Goal: Task Accomplishment & Management: Manage account settings

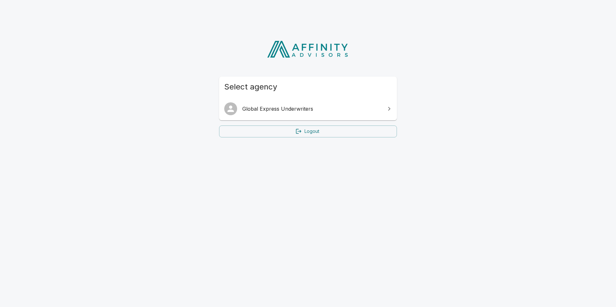
click at [323, 110] on span "Global Express Underwriters" at bounding box center [311, 109] width 139 height 8
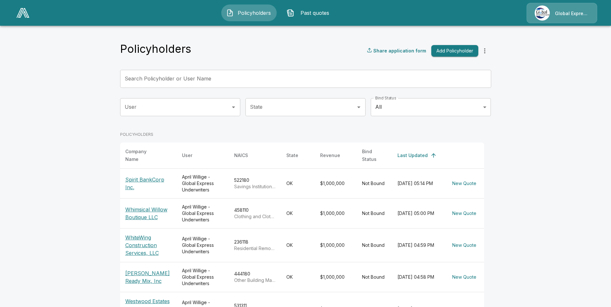
click at [188, 73] on div "Search Policyholder or User Name Search Policyholder or User Name" at bounding box center [305, 79] width 371 height 18
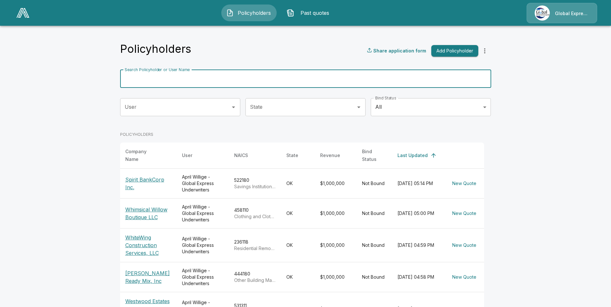
paste input "**********"
type input "**********"
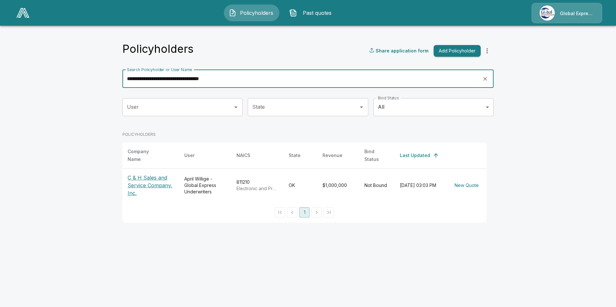
click at [150, 180] on p "C & H Sales and Service Company, Inc." at bounding box center [151, 185] width 46 height 23
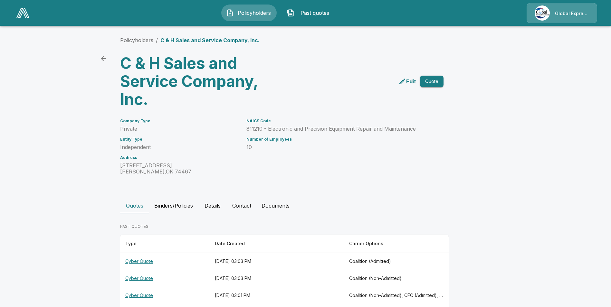
click at [141, 261] on th "Cyber Quote" at bounding box center [165, 261] width 90 height 17
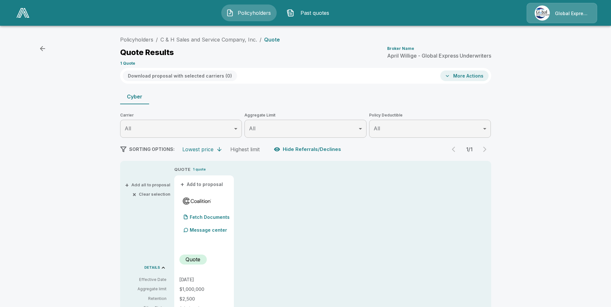
drag, startPoint x: 421, startPoint y: 217, endPoint x: 421, endPoint y: 210, distance: 7.1
click at [206, 41] on link "C & H Sales and Service Company, Inc." at bounding box center [208, 39] width 97 height 6
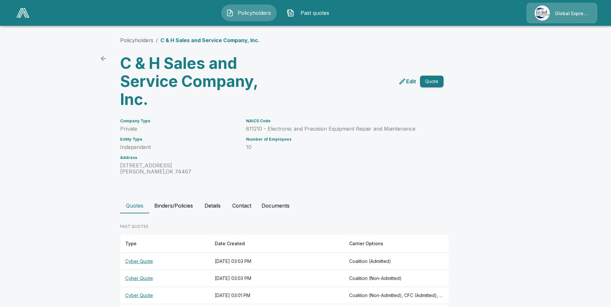
click at [139, 41] on link "Policyholders" at bounding box center [136, 40] width 33 height 6
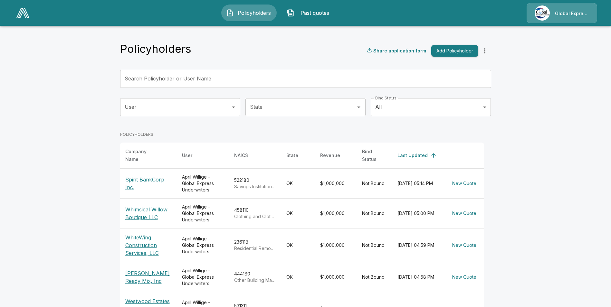
click at [241, 79] on input "Search Policyholder or User Name" at bounding box center [302, 79] width 364 height 18
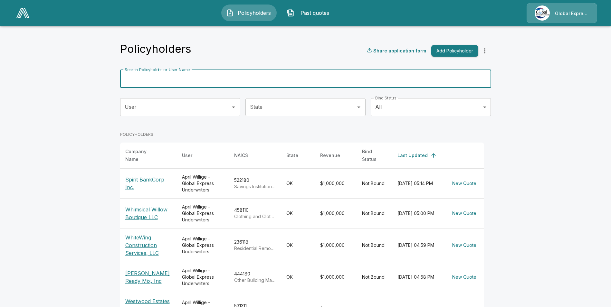
paste input "**********"
type input "**********"
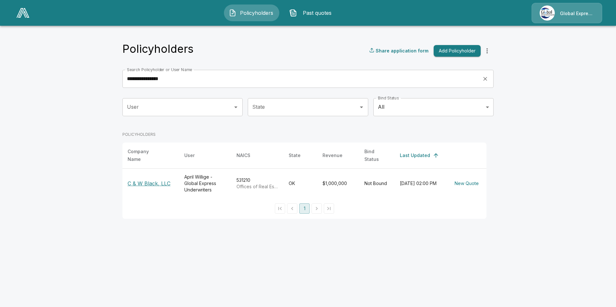
click at [164, 180] on p "C & W Black, LLC" at bounding box center [151, 184] width 46 height 8
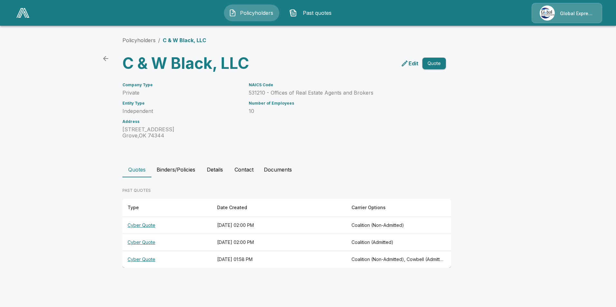
click at [143, 226] on th "Cyber Quote" at bounding box center [167, 225] width 90 height 17
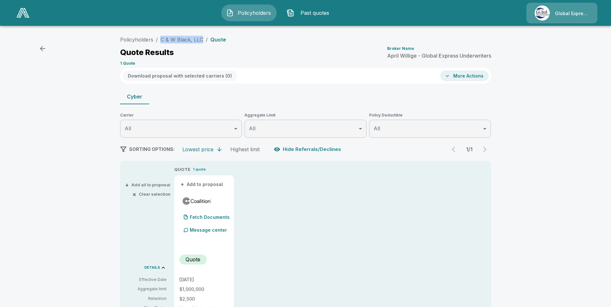
drag, startPoint x: 160, startPoint y: 40, endPoint x: 205, endPoint y: 43, distance: 45.5
click at [205, 43] on ol "Policyholders / C & W Black, LLC / Quote" at bounding box center [173, 40] width 106 height 8
drag, startPoint x: 205, startPoint y: 43, endPoint x: 192, endPoint y: 41, distance: 13.4
copy link "C & W Black, LLC"
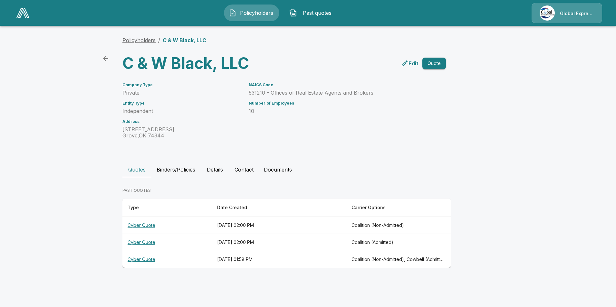
click at [143, 41] on link "Policyholders" at bounding box center [138, 40] width 33 height 6
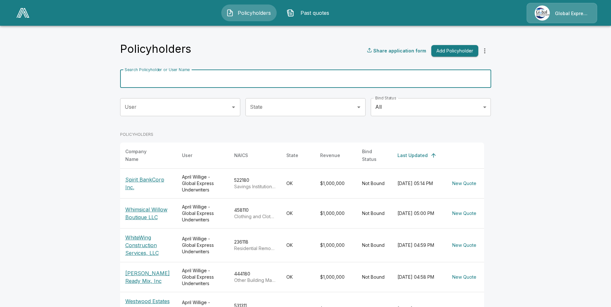
click at [217, 80] on input "Search Policyholder or User Name" at bounding box center [302, 79] width 364 height 18
paste input "**********"
type input "**********"
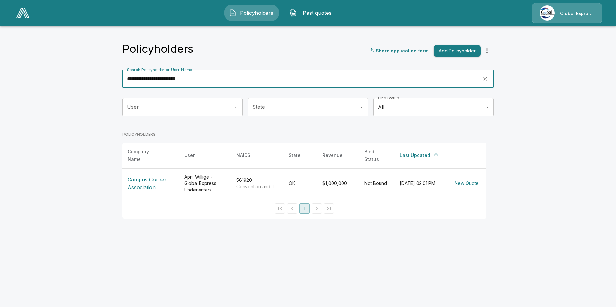
click at [159, 176] on p "Campus Corner Association" at bounding box center [151, 183] width 46 height 15
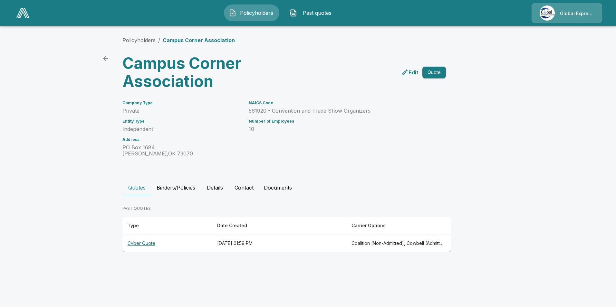
click at [139, 245] on th "Cyber Quote" at bounding box center [167, 243] width 90 height 17
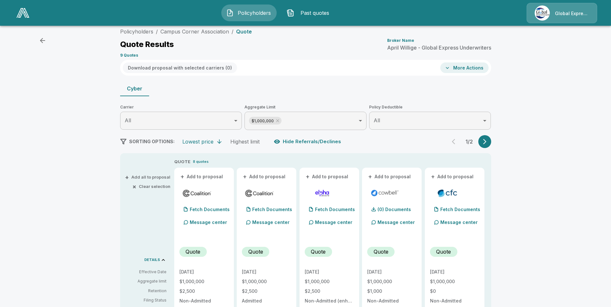
scroll to position [32, 0]
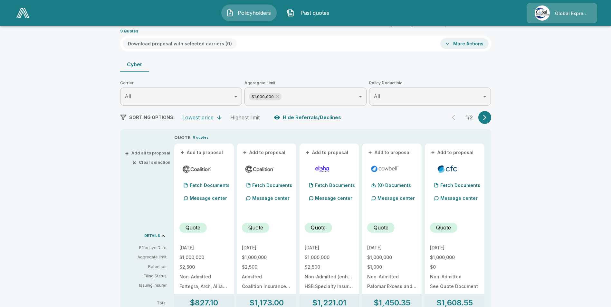
drag, startPoint x: 208, startPoint y: 153, endPoint x: 222, endPoint y: 154, distance: 14.2
click at [208, 153] on button "+ Add to proposal" at bounding box center [201, 152] width 45 height 7
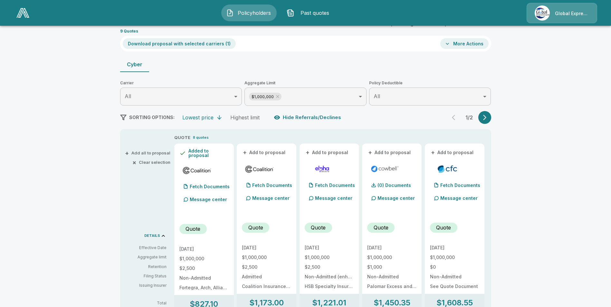
click at [263, 151] on button "+ Add to proposal" at bounding box center [264, 152] width 45 height 7
click at [392, 152] on button "+ Add to proposal" at bounding box center [389, 152] width 45 height 7
click at [461, 152] on button "+ Add to proposal" at bounding box center [452, 152] width 45 height 7
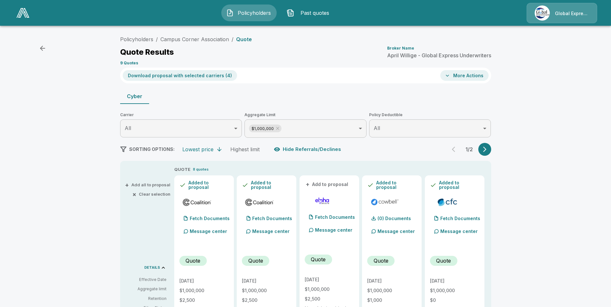
scroll to position [0, 0]
click at [176, 71] on button "Download proposal with selected carriers ( 4 )" at bounding box center [180, 76] width 114 height 11
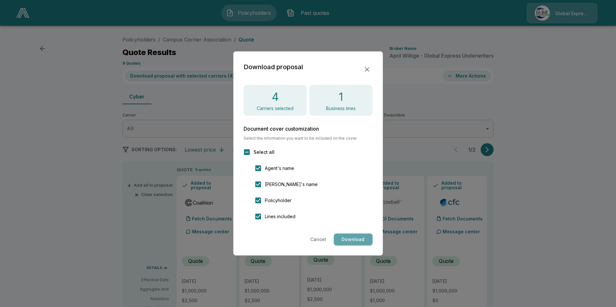
click at [352, 238] on button "Download" at bounding box center [353, 240] width 39 height 12
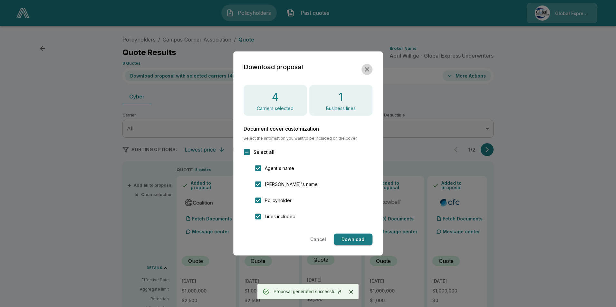
click at [369, 69] on icon "button" at bounding box center [367, 70] width 8 height 8
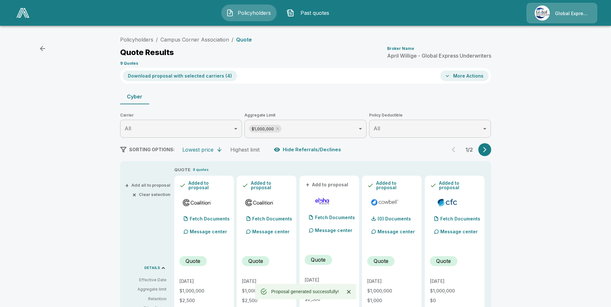
click at [457, 76] on button "More Actions" at bounding box center [464, 76] width 48 height 11
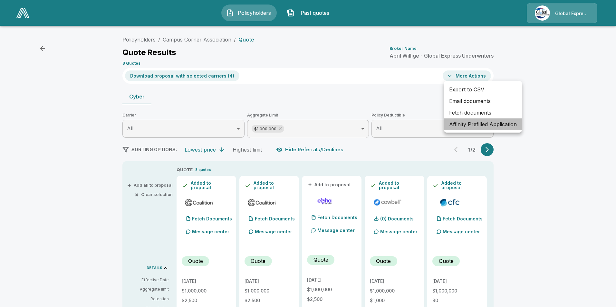
click at [467, 121] on li "Affinity Prefilled Application" at bounding box center [483, 125] width 78 height 12
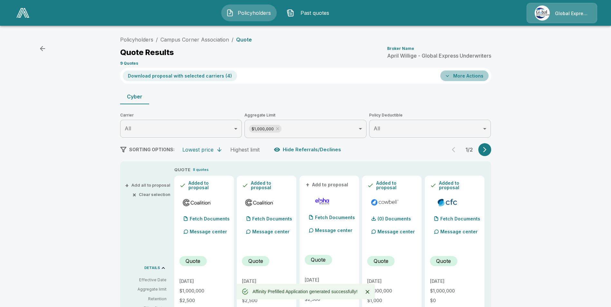
click at [473, 74] on button "More Actions" at bounding box center [464, 76] width 48 height 11
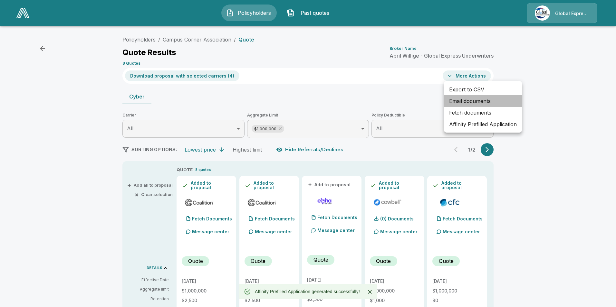
click at [469, 98] on li "Email documents" at bounding box center [483, 101] width 78 height 12
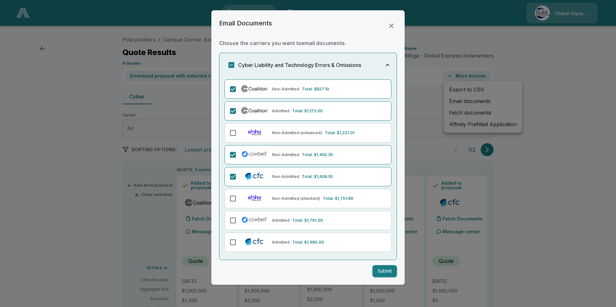
click at [379, 274] on button "Submit" at bounding box center [384, 272] width 24 height 12
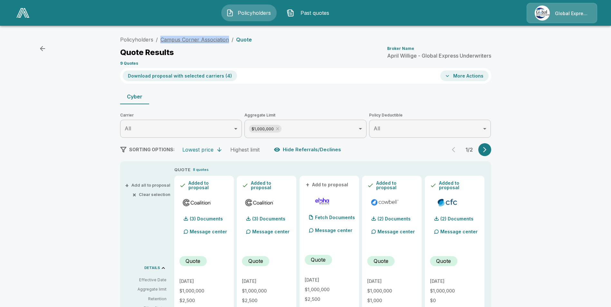
drag, startPoint x: 161, startPoint y: 40, endPoint x: 229, endPoint y: 40, distance: 68.6
click at [229, 40] on ol "Policyholders / Campus Corner Association / Quote" at bounding box center [186, 40] width 132 height 8
drag, startPoint x: 229, startPoint y: 40, endPoint x: 224, endPoint y: 40, distance: 5.5
copy link "Campus Corner Association"
click at [472, 78] on button "More Actions" at bounding box center [464, 76] width 48 height 11
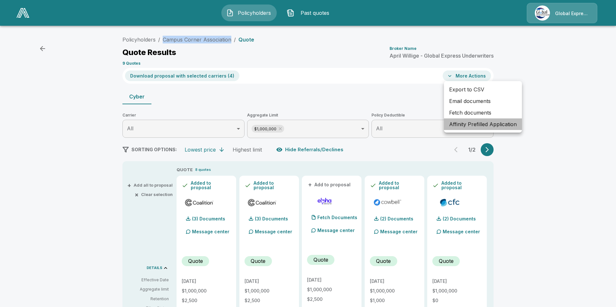
click at [486, 121] on li "Affinity Prefilled Application" at bounding box center [483, 125] width 78 height 12
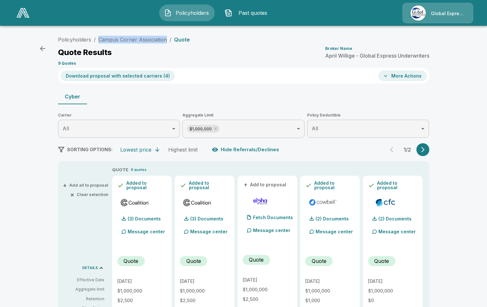
click at [47, 45] on button "button" at bounding box center [42, 48] width 13 height 13
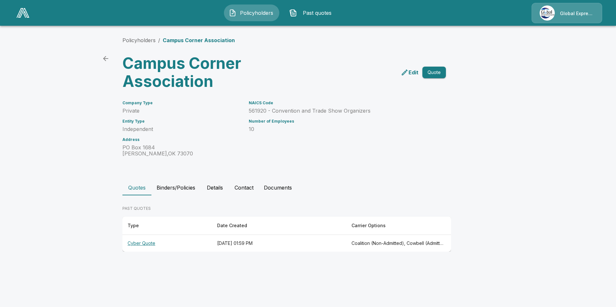
click at [139, 242] on th "Cyber Quote" at bounding box center [167, 243] width 90 height 17
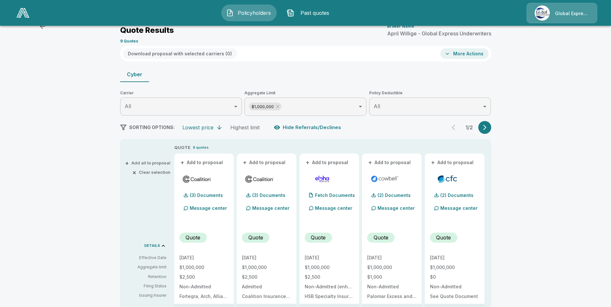
scroll to position [32, 0]
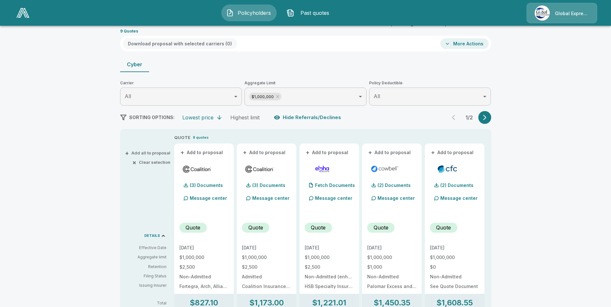
click at [211, 153] on button "+ Add to proposal" at bounding box center [201, 152] width 45 height 7
click at [272, 153] on button "+ Add to proposal" at bounding box center [264, 152] width 45 height 7
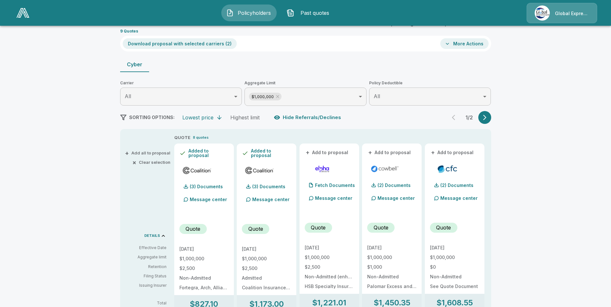
click at [395, 153] on button "+ Add to proposal" at bounding box center [389, 152] width 45 height 7
click at [458, 152] on button "+ Add to proposal" at bounding box center [452, 152] width 45 height 7
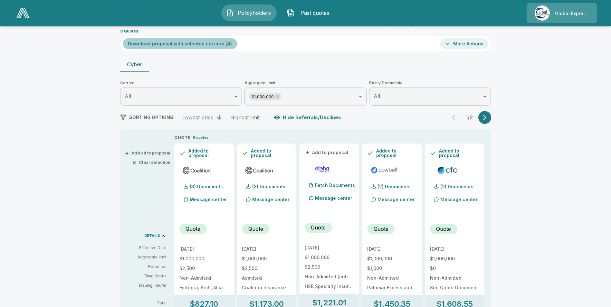
click at [190, 45] on button "Download proposal with selected carriers ( 4 )" at bounding box center [180, 43] width 114 height 11
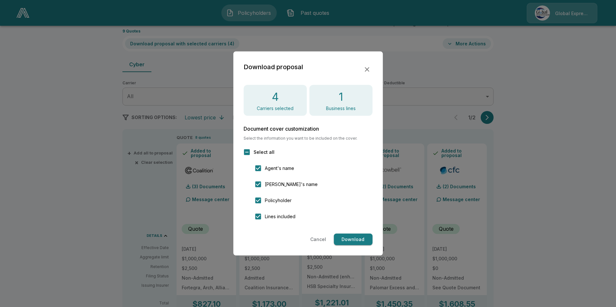
click at [354, 237] on button "Download" at bounding box center [353, 240] width 39 height 12
click at [368, 69] on icon "button" at bounding box center [367, 69] width 5 height 5
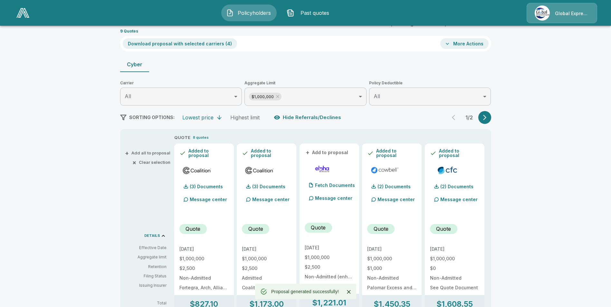
click at [478, 43] on button "More Actions" at bounding box center [464, 43] width 48 height 11
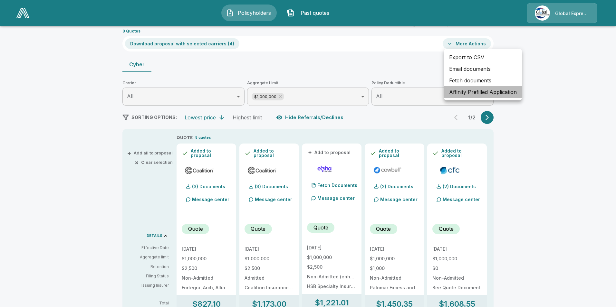
click at [475, 90] on li "Affinity Prefilled Application" at bounding box center [483, 92] width 78 height 12
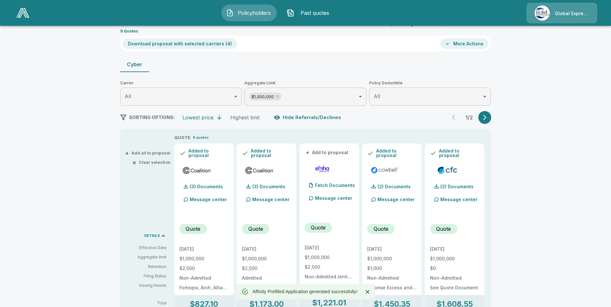
click at [470, 43] on button "More Actions" at bounding box center [464, 43] width 48 height 11
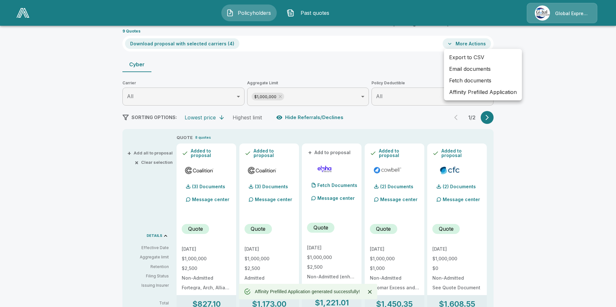
click at [476, 68] on li "Email documents" at bounding box center [483, 69] width 78 height 12
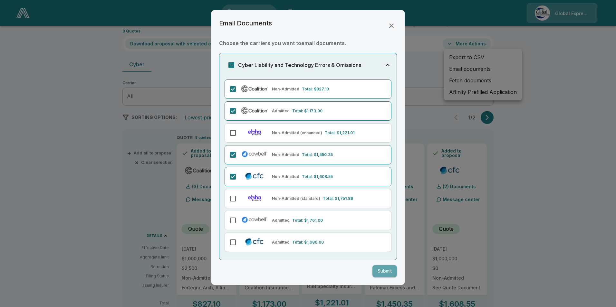
click at [382, 271] on button "Submit" at bounding box center [384, 272] width 24 height 12
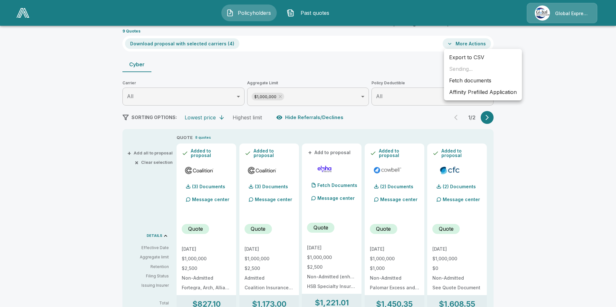
click at [567, 207] on div at bounding box center [308, 153] width 616 height 307
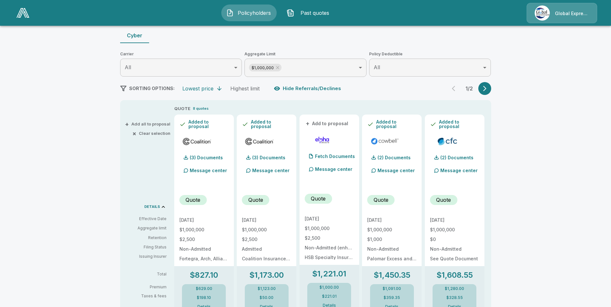
scroll to position [0, 0]
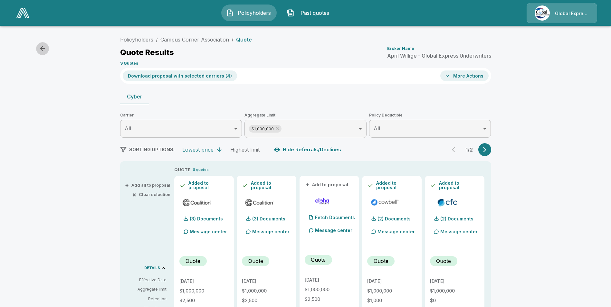
click at [44, 49] on icon "button" at bounding box center [42, 48] width 5 height 5
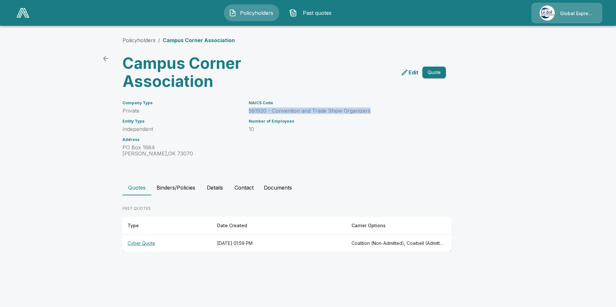
drag, startPoint x: 248, startPoint y: 109, endPoint x: 371, endPoint y: 112, distance: 123.1
click at [371, 112] on div "NAICS Code 561920 - Convention and Trade Show Organizers Number of Employees 10" at bounding box center [335, 125] width 189 height 64
drag, startPoint x: 371, startPoint y: 112, endPoint x: 351, endPoint y: 111, distance: 20.3
copy p "561920 - Convention and Trade Show Organizers"
click at [144, 243] on th "Cyber Quote" at bounding box center [167, 243] width 90 height 17
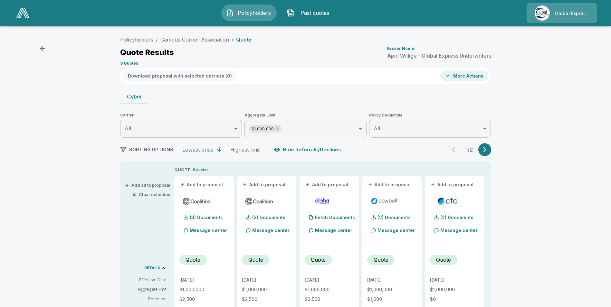
click at [471, 76] on button "More Actions" at bounding box center [464, 76] width 48 height 11
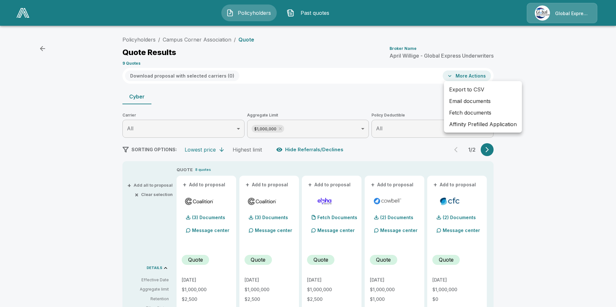
click at [466, 124] on li "Affinity Prefilled Application" at bounding box center [483, 125] width 78 height 12
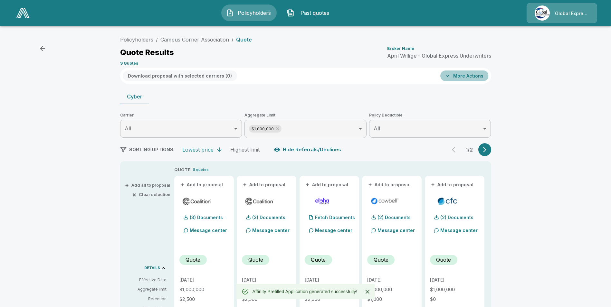
click at [468, 75] on button "More Actions" at bounding box center [464, 76] width 48 height 11
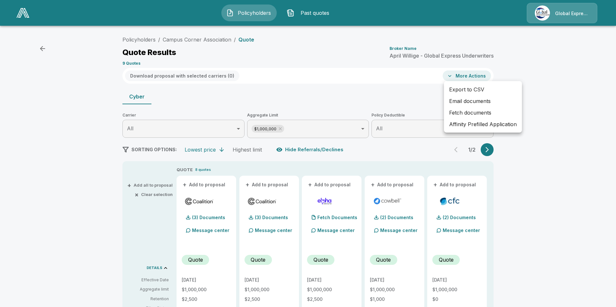
click at [39, 47] on div at bounding box center [308, 153] width 616 height 307
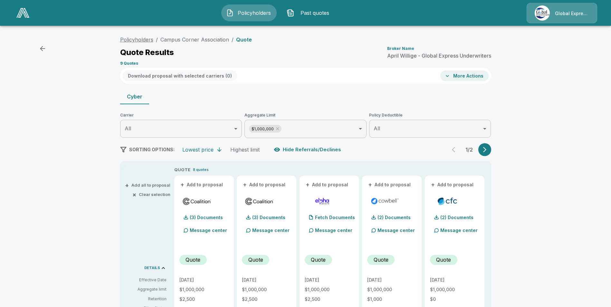
click at [138, 40] on link "Policyholders" at bounding box center [136, 39] width 33 height 6
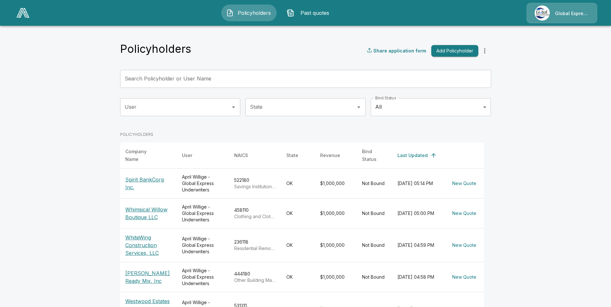
click at [201, 80] on input "Search Policyholder or User Name" at bounding box center [302, 79] width 364 height 18
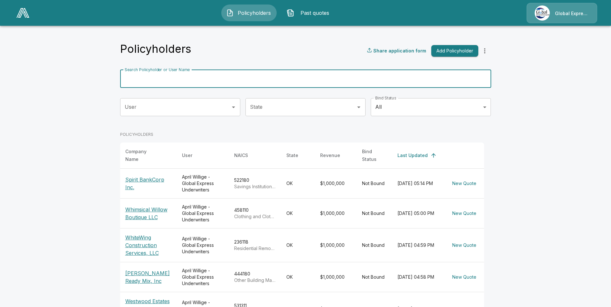
paste input "**********"
type input "**********"
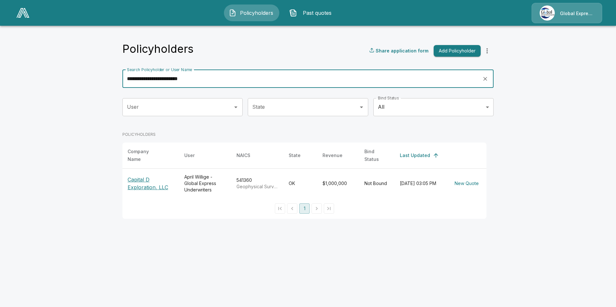
click at [149, 185] on p "Capital D Exploration, LLC" at bounding box center [151, 183] width 46 height 15
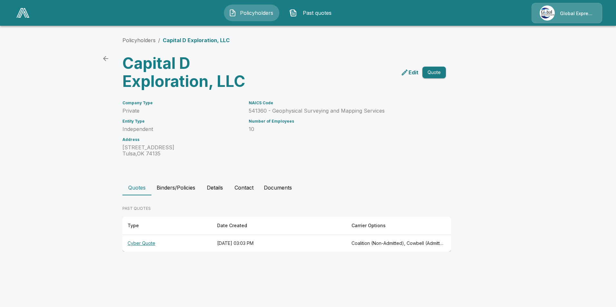
click at [141, 243] on th "Cyber Quote" at bounding box center [167, 243] width 90 height 17
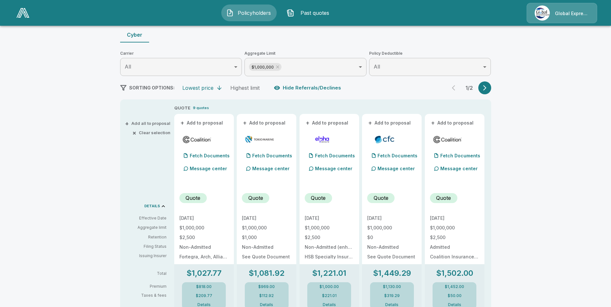
scroll to position [64, 0]
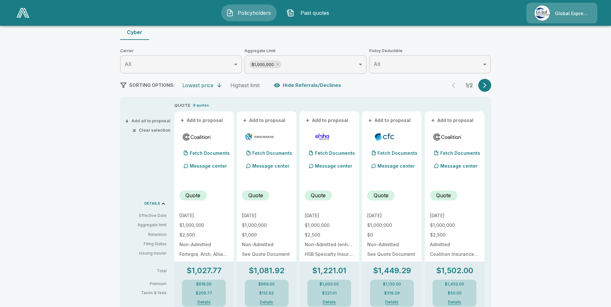
click at [206, 117] on button "+ Add to proposal" at bounding box center [201, 120] width 45 height 7
click at [263, 122] on button "+ Add to proposal" at bounding box center [264, 120] width 45 height 7
click at [402, 122] on button "+ Add to proposal" at bounding box center [389, 120] width 45 height 7
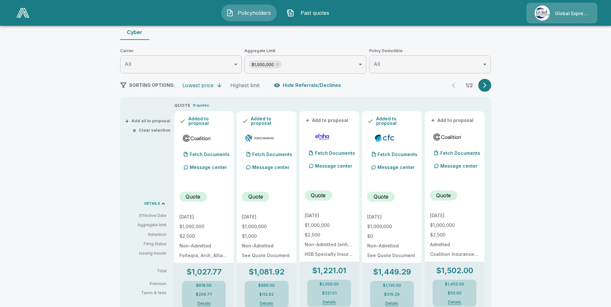
click at [446, 120] on button "+ Add to proposal" at bounding box center [452, 120] width 45 height 7
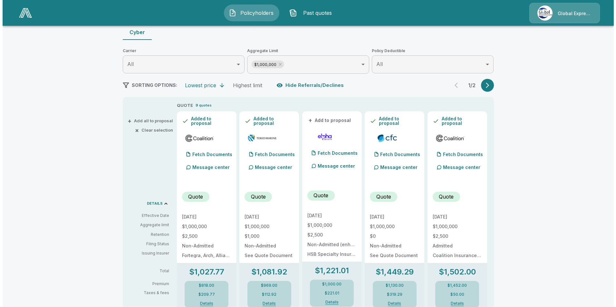
scroll to position [0, 0]
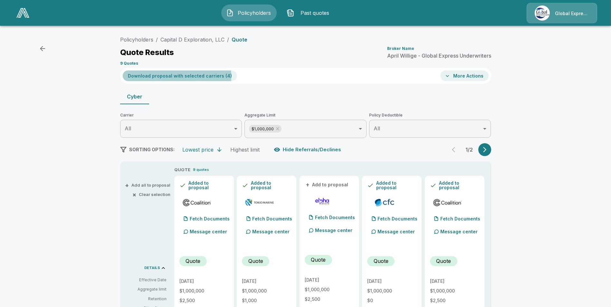
click at [168, 77] on button "Download proposal with selected carriers ( 4 )" at bounding box center [180, 76] width 114 height 11
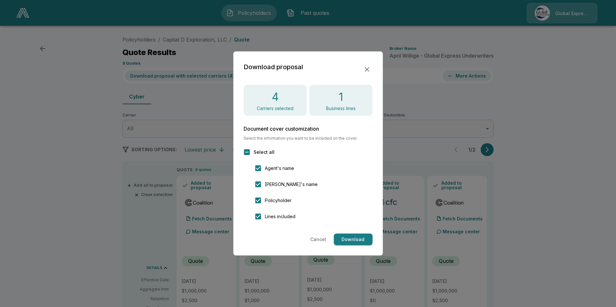
click at [354, 238] on button "Download" at bounding box center [353, 240] width 39 height 12
click at [369, 67] on icon "button" at bounding box center [367, 70] width 8 height 8
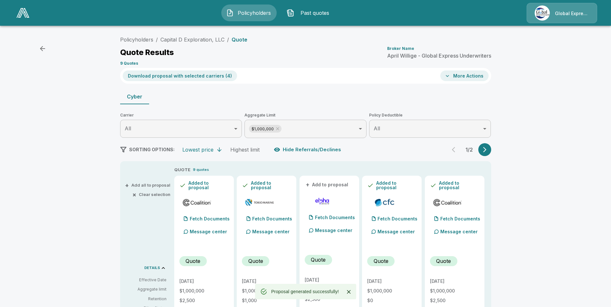
click at [466, 75] on button "More Actions" at bounding box center [464, 76] width 48 height 11
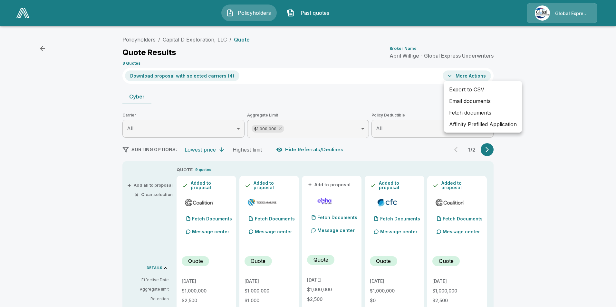
click at [470, 124] on li "Affinity Prefilled Application" at bounding box center [483, 125] width 78 height 12
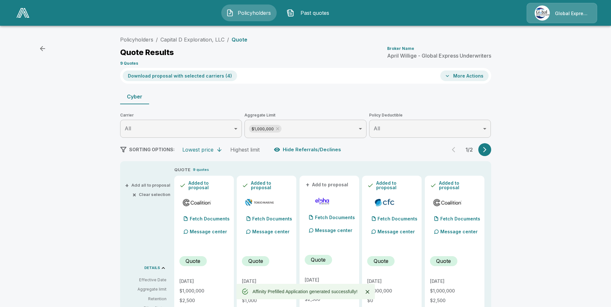
click at [464, 76] on button "More Actions" at bounding box center [464, 76] width 48 height 11
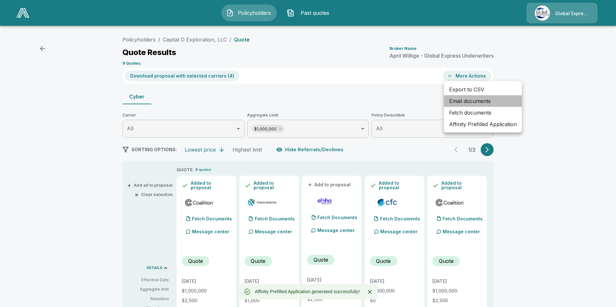
click at [460, 99] on li "Email documents" at bounding box center [483, 101] width 78 height 12
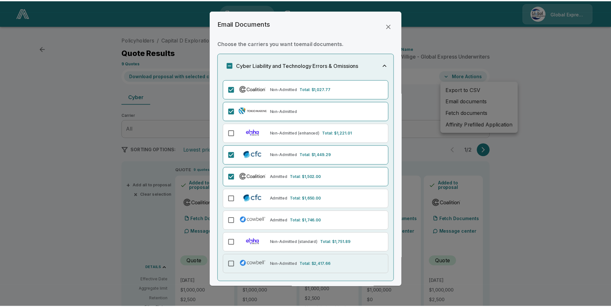
scroll to position [20, 0]
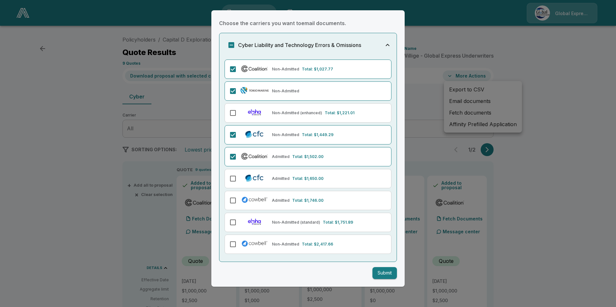
click at [375, 273] on button "Submit" at bounding box center [384, 273] width 24 height 12
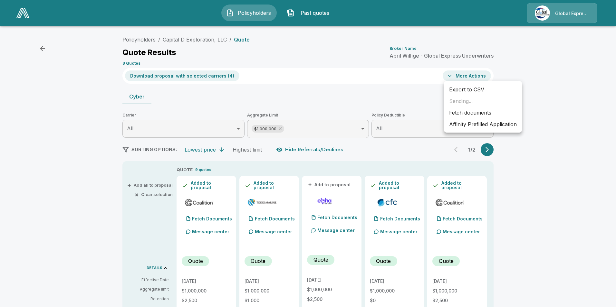
click at [344, 103] on div at bounding box center [308, 153] width 616 height 307
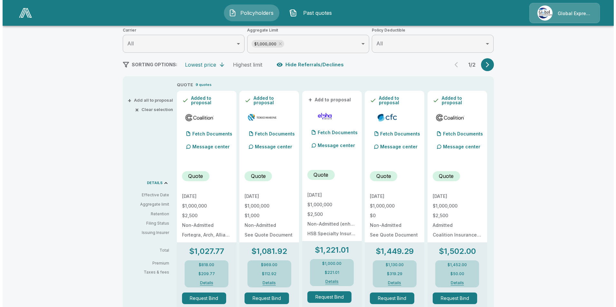
scroll to position [97, 0]
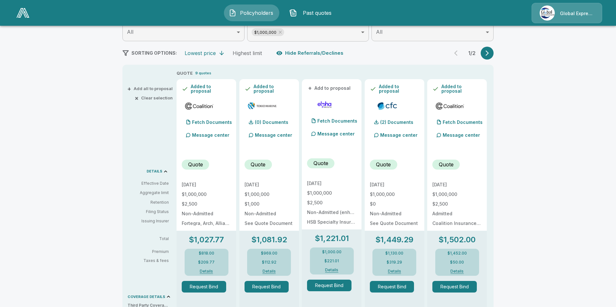
click at [438, 32] on body "Policyholders Past quotes Global Express Underwriters Policyholders / Capital D…" at bounding box center [308, 250] width 616 height 695
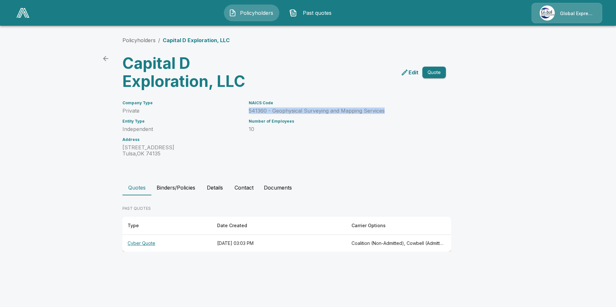
drag, startPoint x: 248, startPoint y: 111, endPoint x: 384, endPoint y: 111, distance: 136.0
click at [384, 111] on div "NAICS Code 541360 - Geophysical Surveying and Mapping Services Number of Employ…" at bounding box center [335, 125] width 189 height 64
drag, startPoint x: 384, startPoint y: 111, endPoint x: 372, endPoint y: 111, distance: 12.6
copy p "541360 - Geophysical Surveying and Mapping Services"
click at [138, 242] on th "Cyber Quote" at bounding box center [167, 243] width 90 height 17
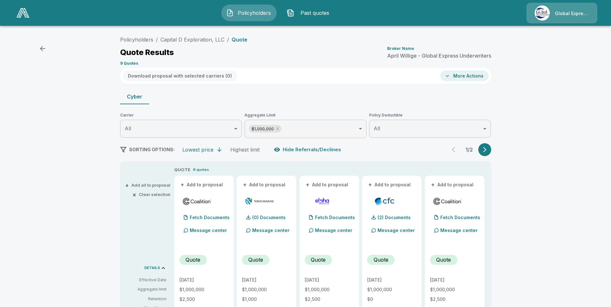
click at [475, 76] on button "More Actions" at bounding box center [464, 76] width 48 height 11
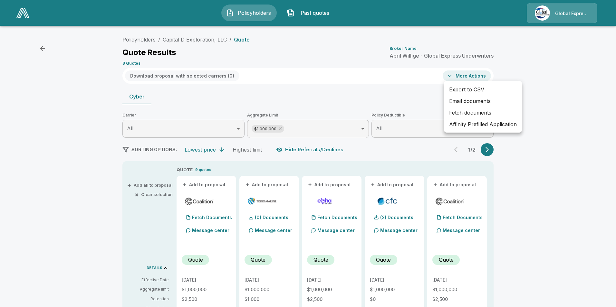
click at [469, 100] on li "Email documents" at bounding box center [483, 101] width 78 height 12
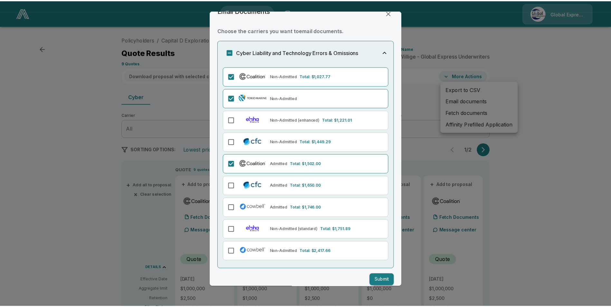
scroll to position [20, 0]
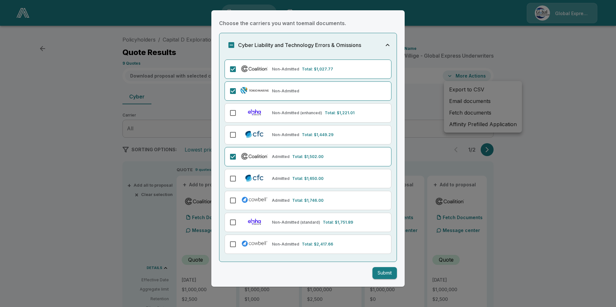
click at [379, 275] on button "Submit" at bounding box center [384, 273] width 24 height 12
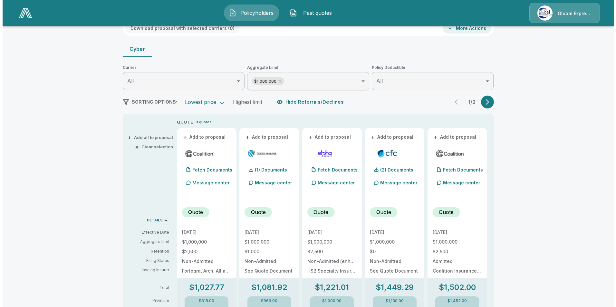
scroll to position [0, 0]
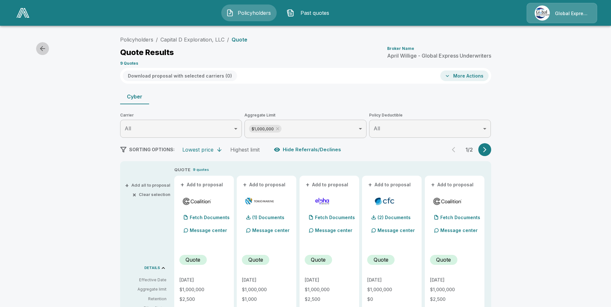
click at [42, 48] on icon "button" at bounding box center [42, 48] width 5 height 5
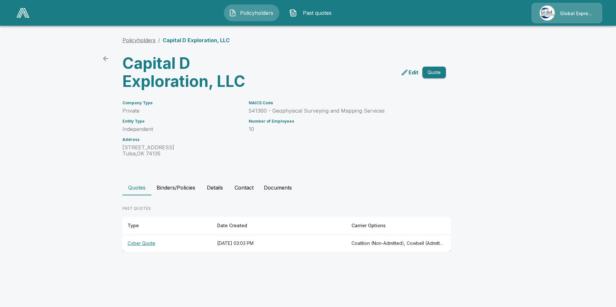
click at [144, 39] on link "Policyholders" at bounding box center [138, 40] width 33 height 6
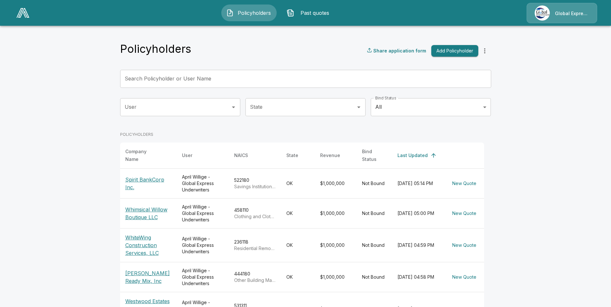
click at [210, 78] on input "Search Policyholder or User Name" at bounding box center [302, 79] width 364 height 18
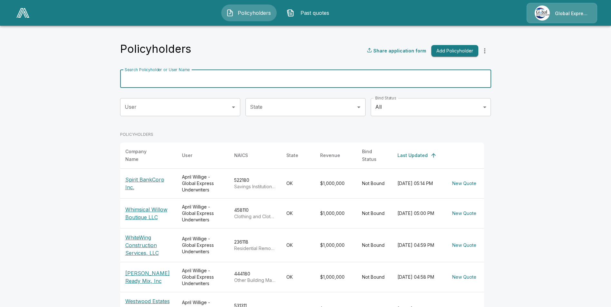
paste input "**********"
type input "**********"
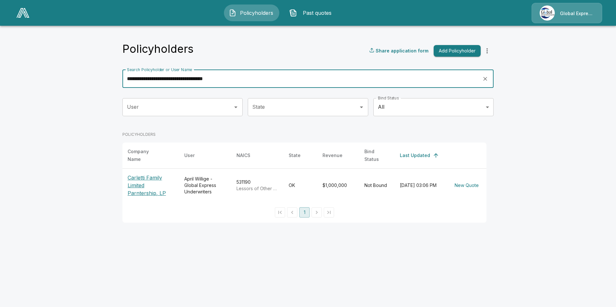
click at [146, 175] on p "Carletti Family Limited Parntership, LP" at bounding box center [151, 185] width 46 height 23
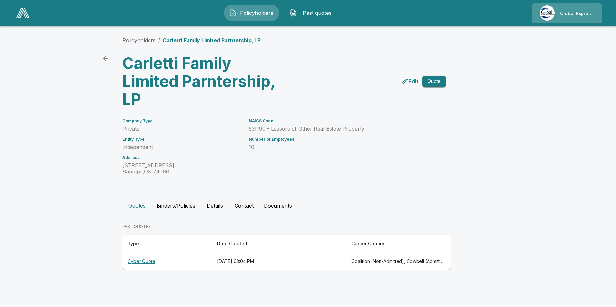
click at [139, 261] on th "Cyber Quote" at bounding box center [167, 261] width 90 height 17
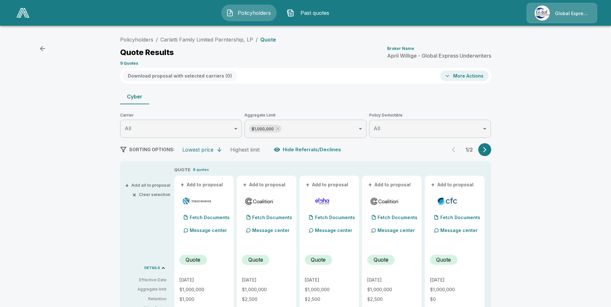
scroll to position [32, 0]
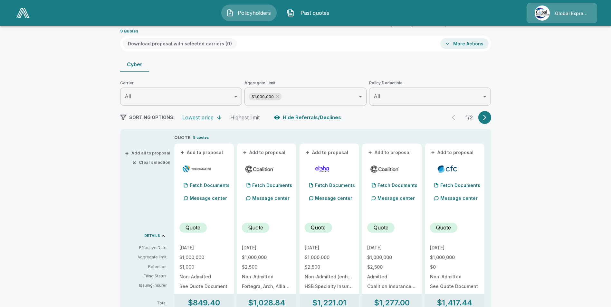
click at [209, 151] on button "+ Add to proposal" at bounding box center [201, 152] width 45 height 7
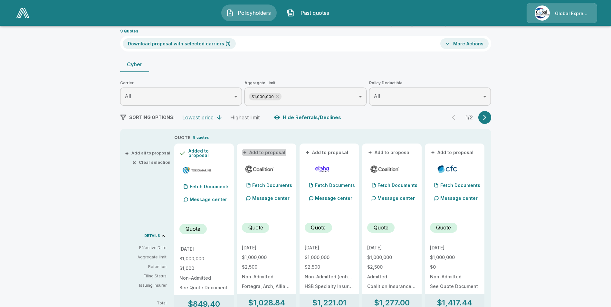
click at [261, 152] on button "+ Add to proposal" at bounding box center [264, 152] width 45 height 7
click at [384, 154] on button "+ Add to proposal" at bounding box center [389, 152] width 45 height 7
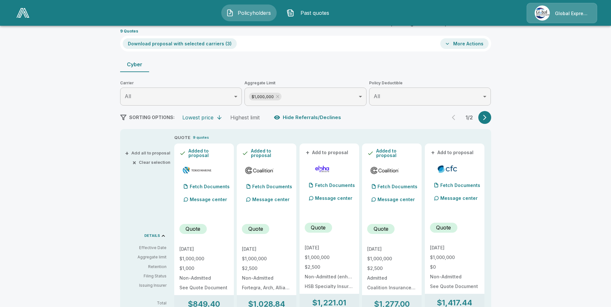
click at [470, 150] on button "+ Add to proposal" at bounding box center [452, 152] width 45 height 7
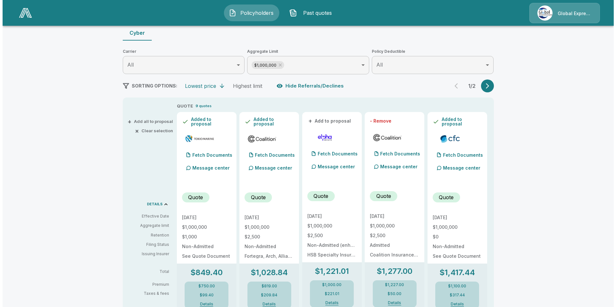
scroll to position [0, 0]
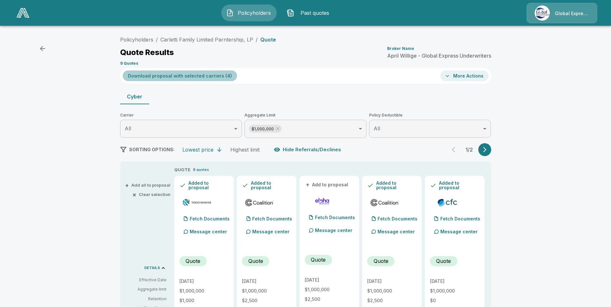
click at [198, 80] on button "Download proposal with selected carriers ( 4 )" at bounding box center [180, 76] width 114 height 11
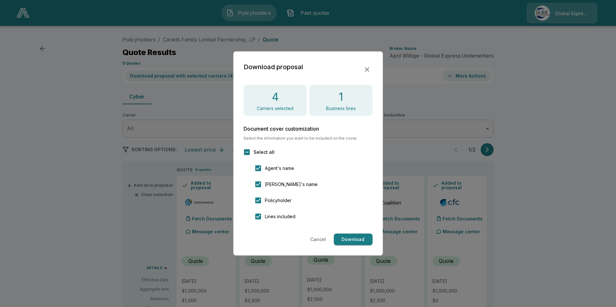
click at [355, 240] on button "Download" at bounding box center [353, 240] width 39 height 12
click at [367, 70] on icon "button" at bounding box center [367, 70] width 8 height 8
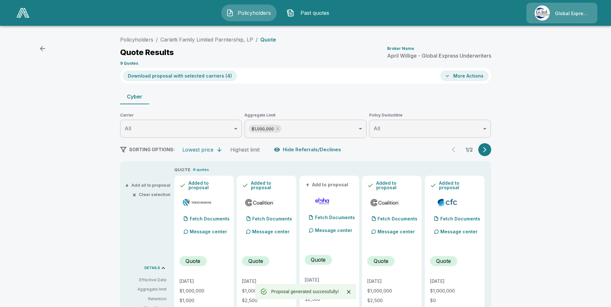
click at [485, 76] on button "More Actions" at bounding box center [464, 76] width 48 height 11
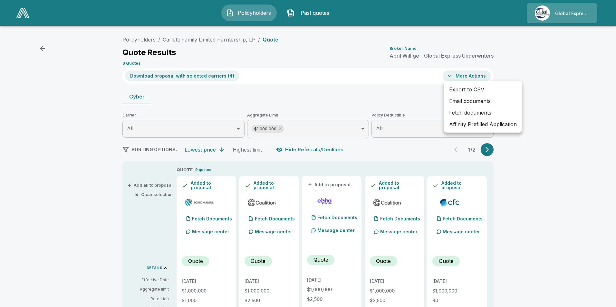
click at [459, 121] on li "Affinity Prefilled Application" at bounding box center [483, 125] width 78 height 12
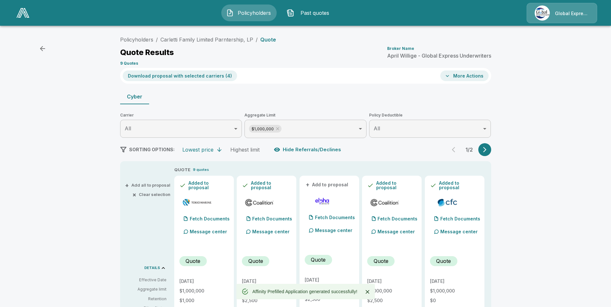
click at [463, 77] on button "More Actions" at bounding box center [464, 76] width 48 height 11
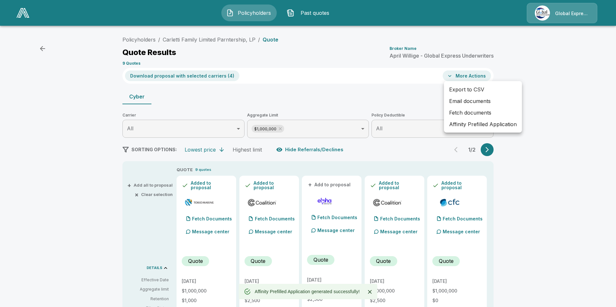
click at [457, 101] on li "Email documents" at bounding box center [483, 101] width 78 height 12
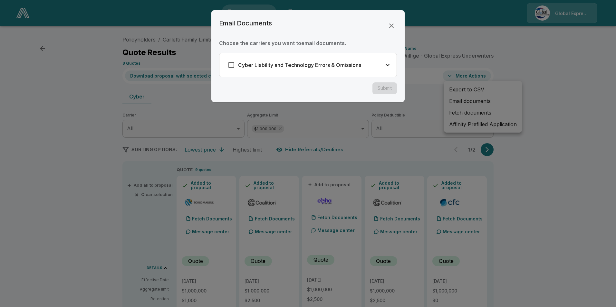
click at [225, 62] on div "Cyber Liability and Technology Errors & Omissions" at bounding box center [307, 65] width 177 height 24
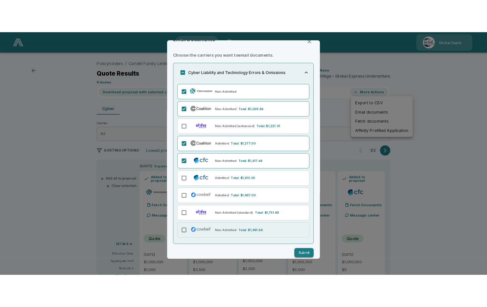
scroll to position [20, 0]
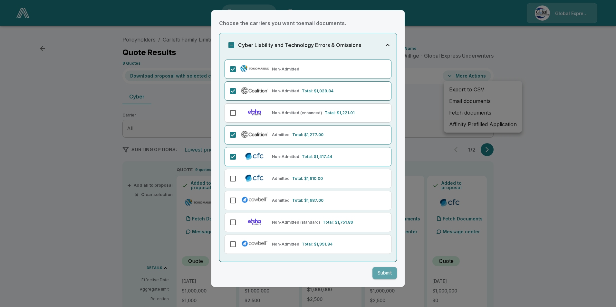
click at [376, 274] on button "Submit" at bounding box center [384, 273] width 24 height 12
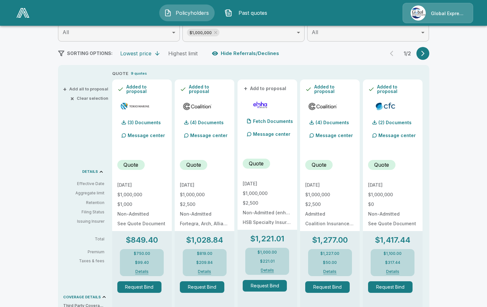
scroll to position [97, 0]
click at [457, 72] on div "Policyholders / Carletti Family Limited Parntership, LP / Quote Quote Results B…" at bounding box center [243, 266] width 487 height 665
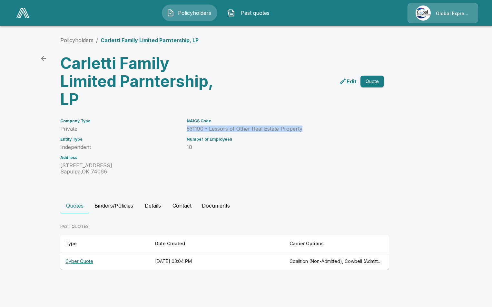
drag, startPoint x: 187, startPoint y: 131, endPoint x: 299, endPoint y: 129, distance: 112.1
click at [299, 129] on p "531190 - Lessors of Other Real Estate Property" at bounding box center [278, 129] width 182 height 6
drag, startPoint x: 299, startPoint y: 129, endPoint x: 288, endPoint y: 131, distance: 11.4
copy p "531190 - Lessors of Other Real Estate Property"
click at [354, 147] on p "10" at bounding box center [278, 147] width 182 height 6
